Goal: Book appointment/travel/reservation

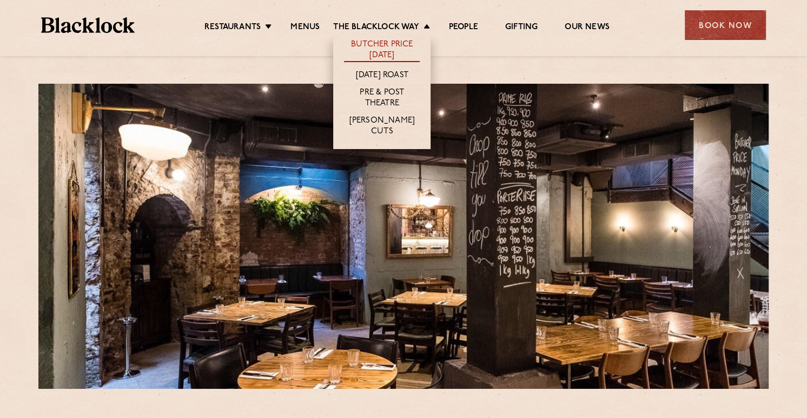
click at [383, 47] on link "Butcher Price [DATE]" at bounding box center [382, 50] width 76 height 23
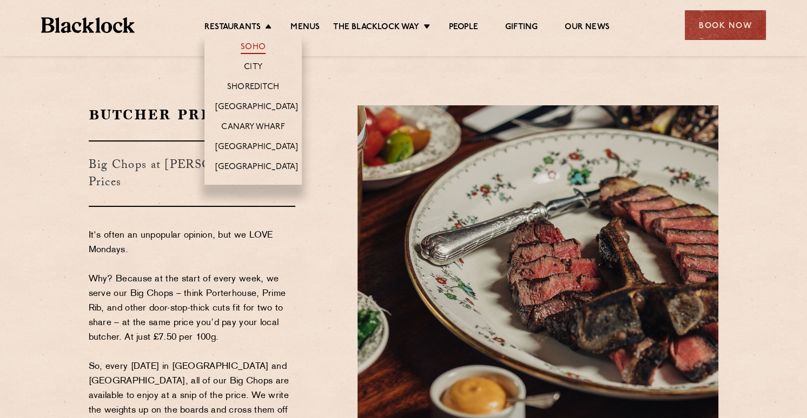
click at [249, 49] on link "Soho" at bounding box center [253, 48] width 25 height 12
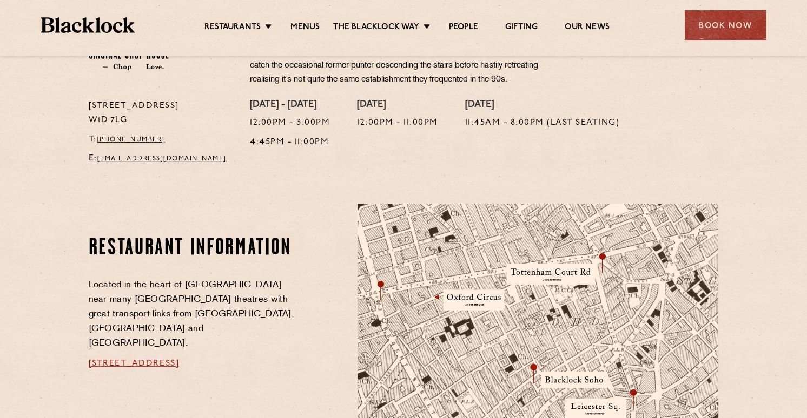
scroll to position [541, 0]
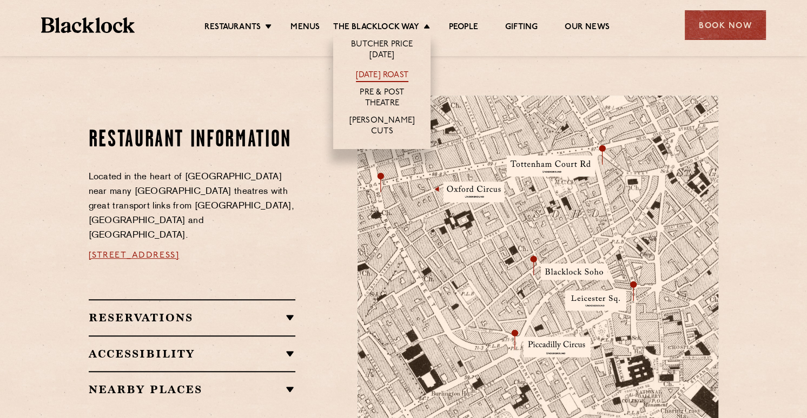
click at [382, 74] on link "[DATE] Roast" at bounding box center [382, 76] width 52 height 12
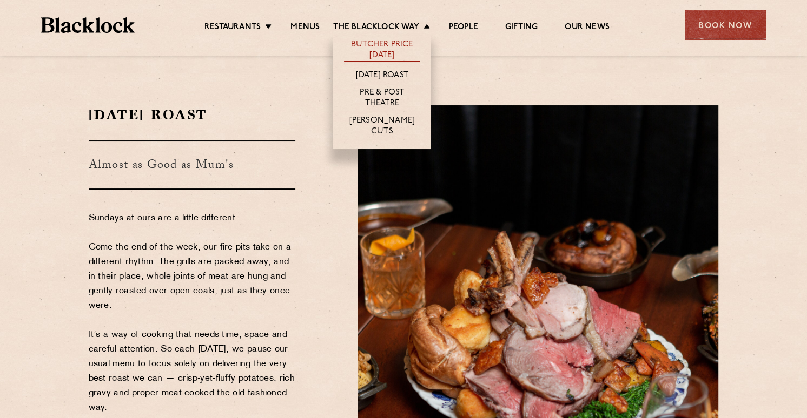
click at [379, 50] on link "Butcher Price [DATE]" at bounding box center [382, 50] width 76 height 23
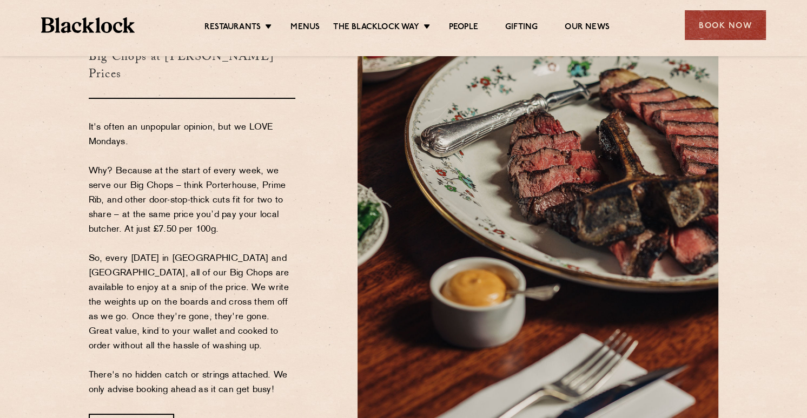
scroll to position [216, 0]
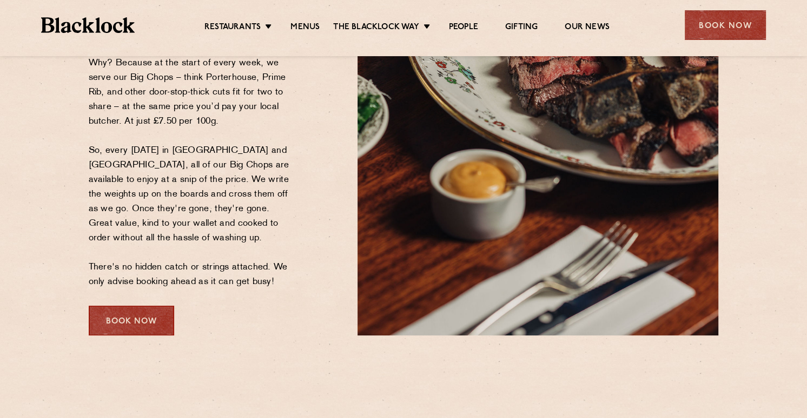
click at [149, 319] on div "Book Now" at bounding box center [131, 321] width 85 height 30
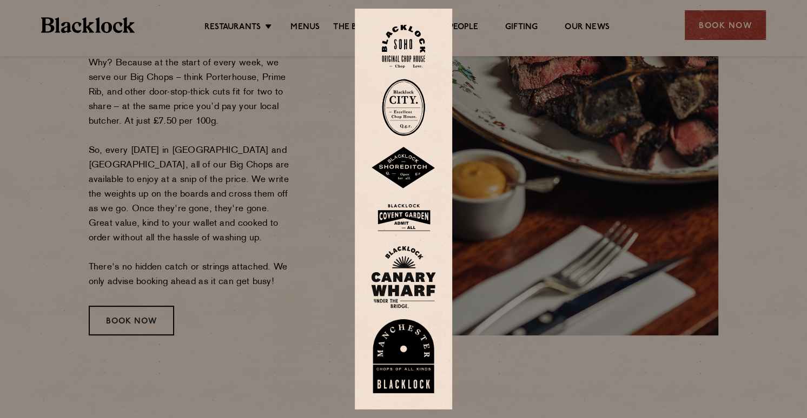
click at [414, 49] on img at bounding box center [403, 47] width 43 height 44
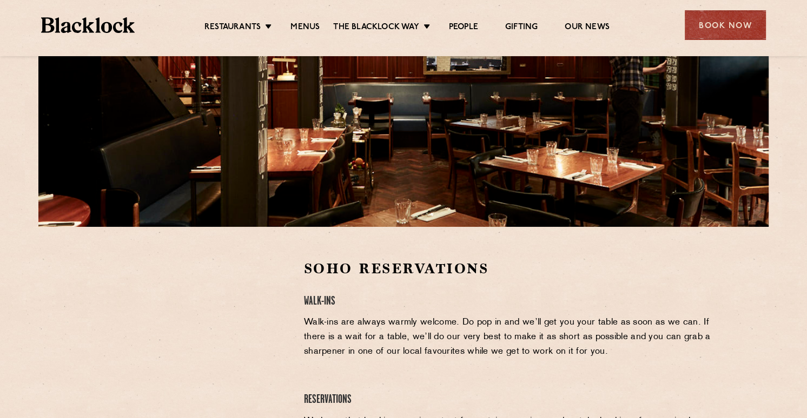
scroll to position [270, 0]
